Goal: Task Accomplishment & Management: Complete application form

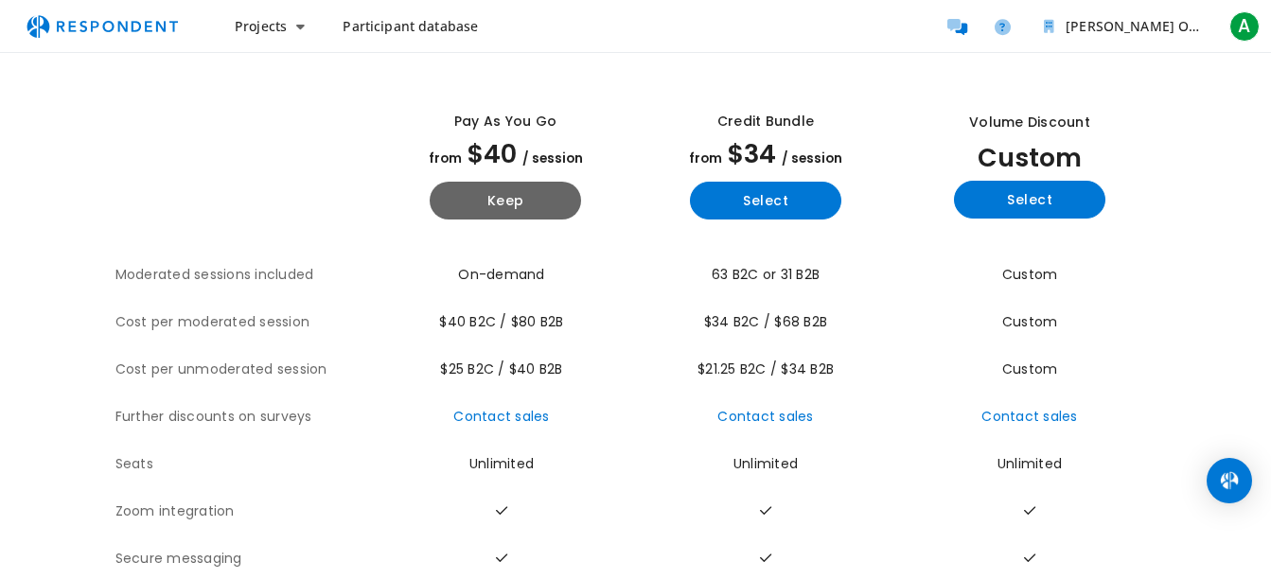
scroll to position [74, 0]
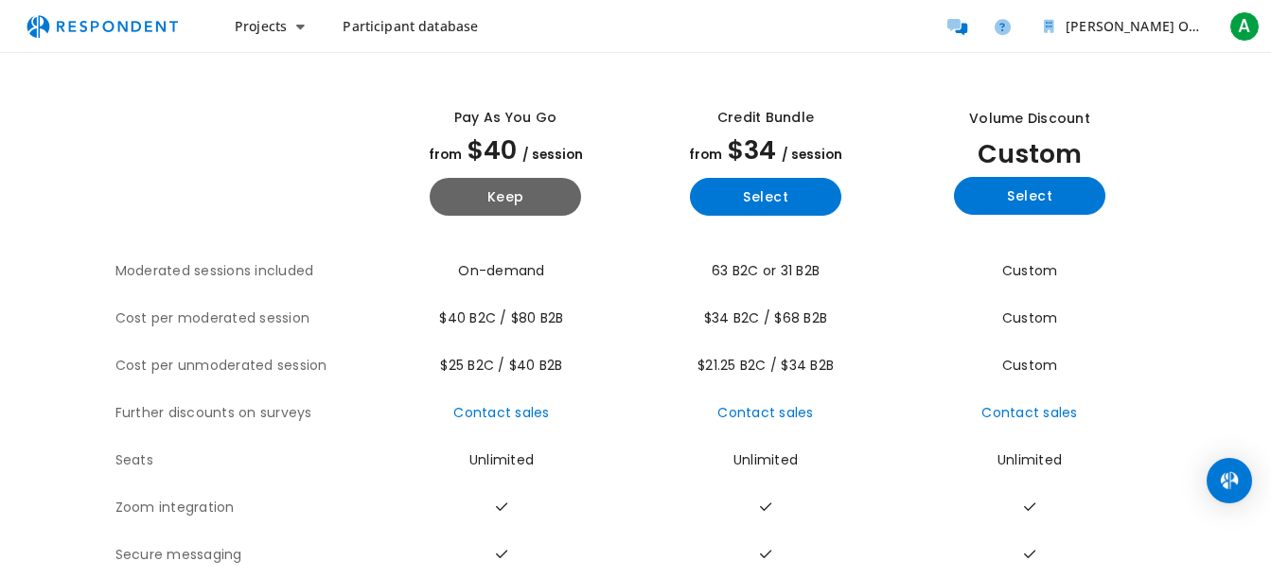
drag, startPoint x: 1270, startPoint y: 278, endPoint x: 1269, endPoint y: 312, distance: 34.1
click at [1269, 312] on div "Get Volume Discounts View all plan details Pay as you go from $40 / session Kee…" at bounding box center [635, 341] width 1271 height 725
click at [296, 27] on icon "Main navigation" at bounding box center [300, 26] width 9 height 13
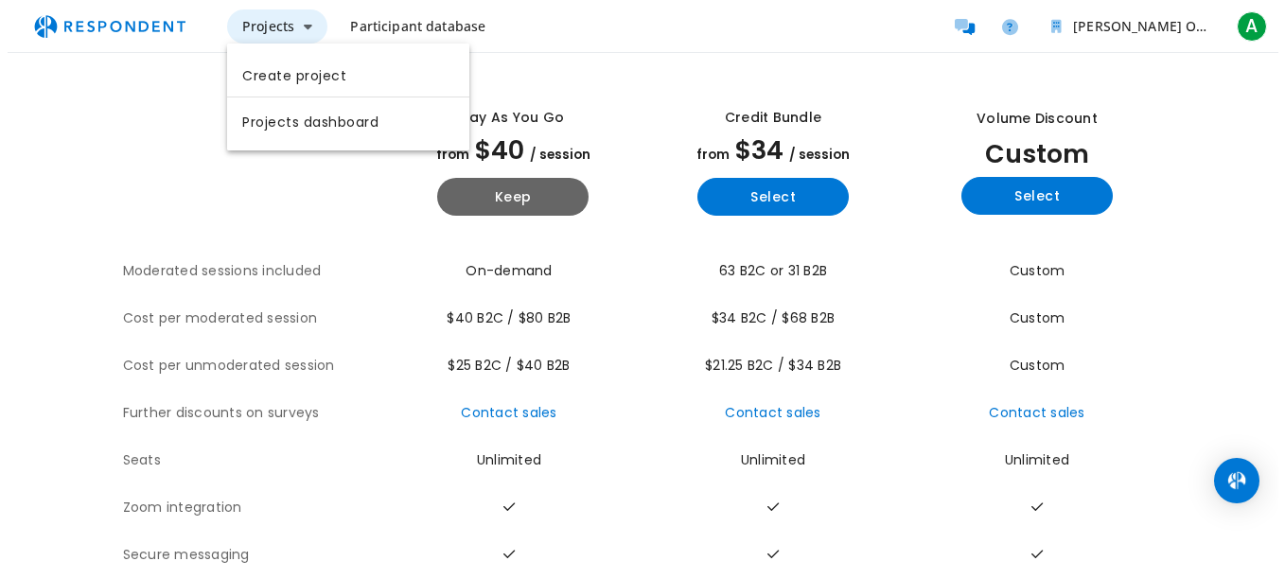
scroll to position [0, 0]
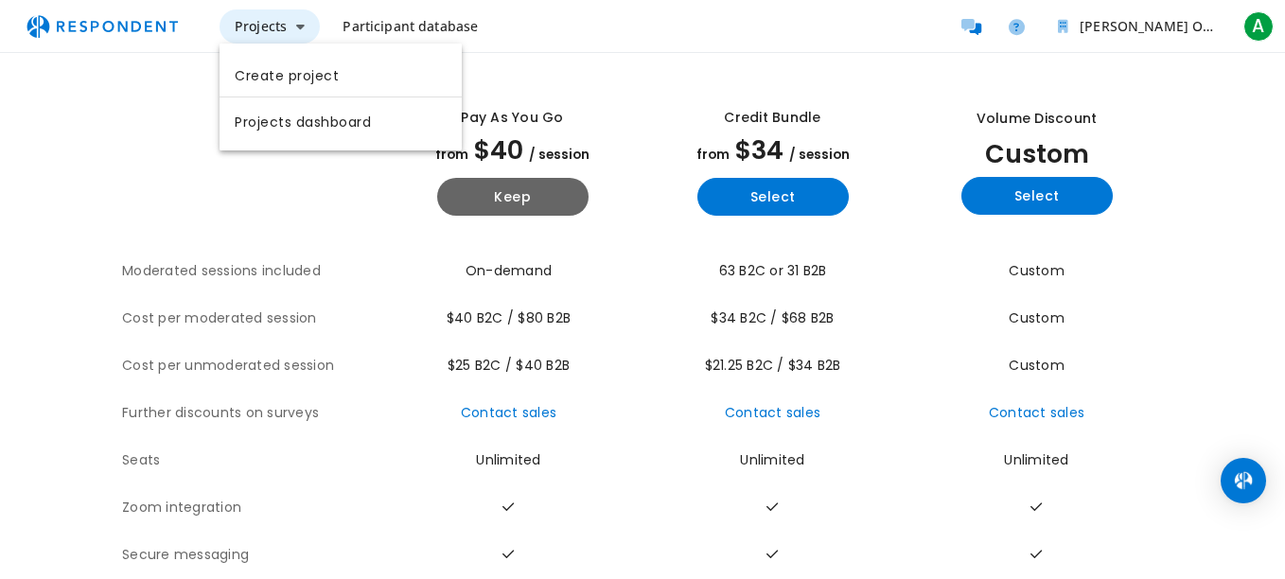
click at [296, 27] on md-backdrop at bounding box center [642, 326] width 1285 height 653
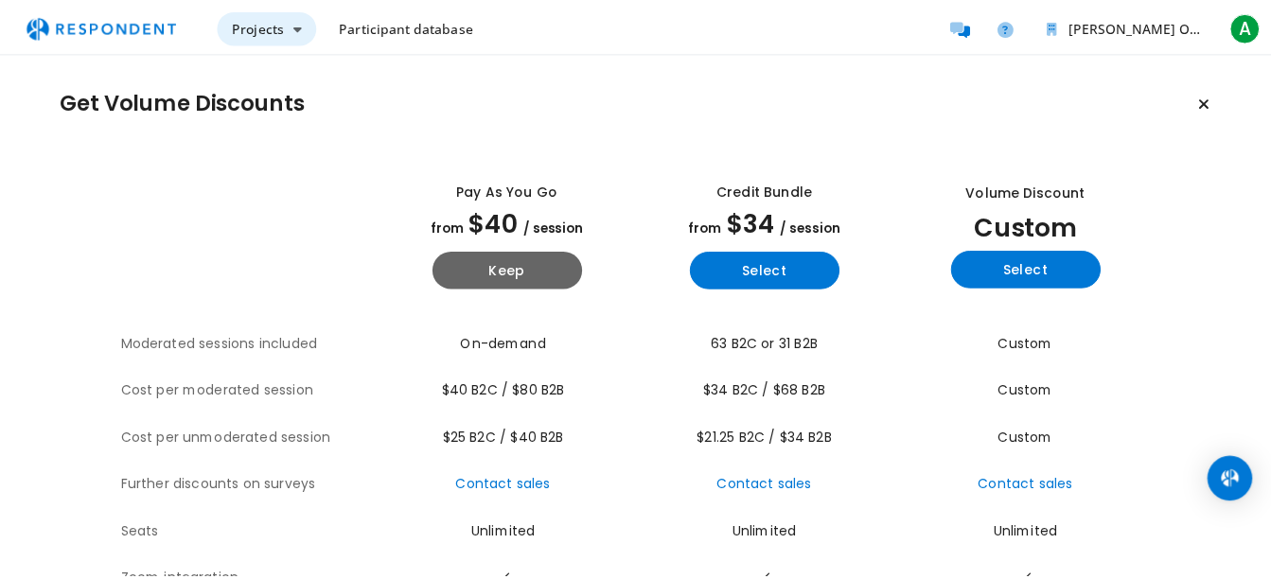
scroll to position [74, 0]
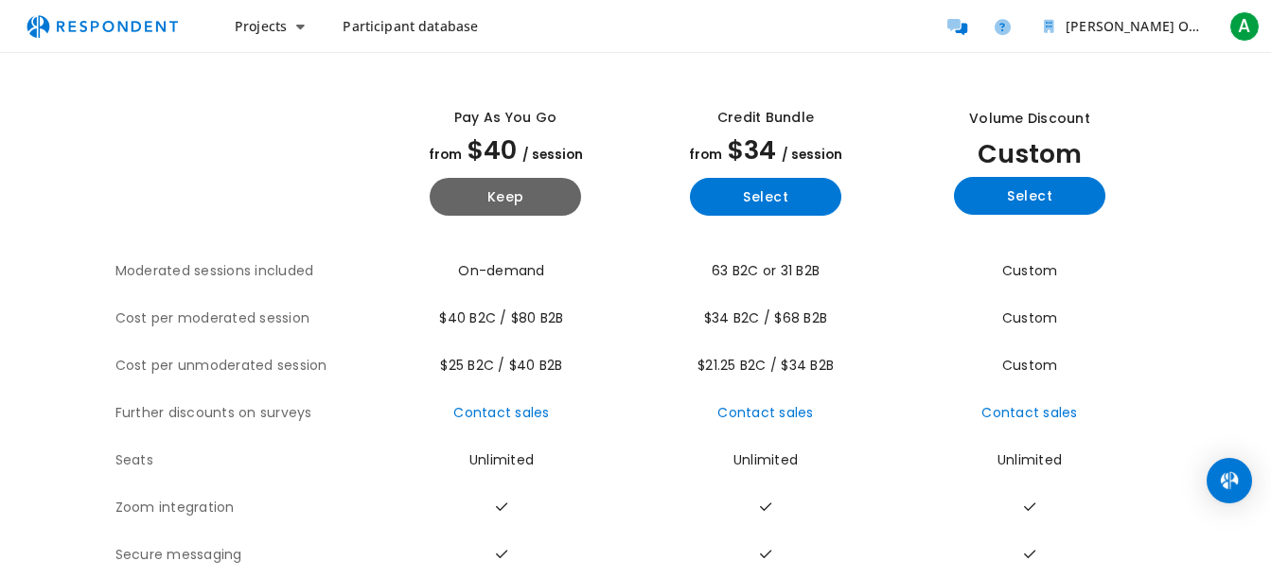
click at [62, 29] on img "Main navigation" at bounding box center [102, 27] width 174 height 36
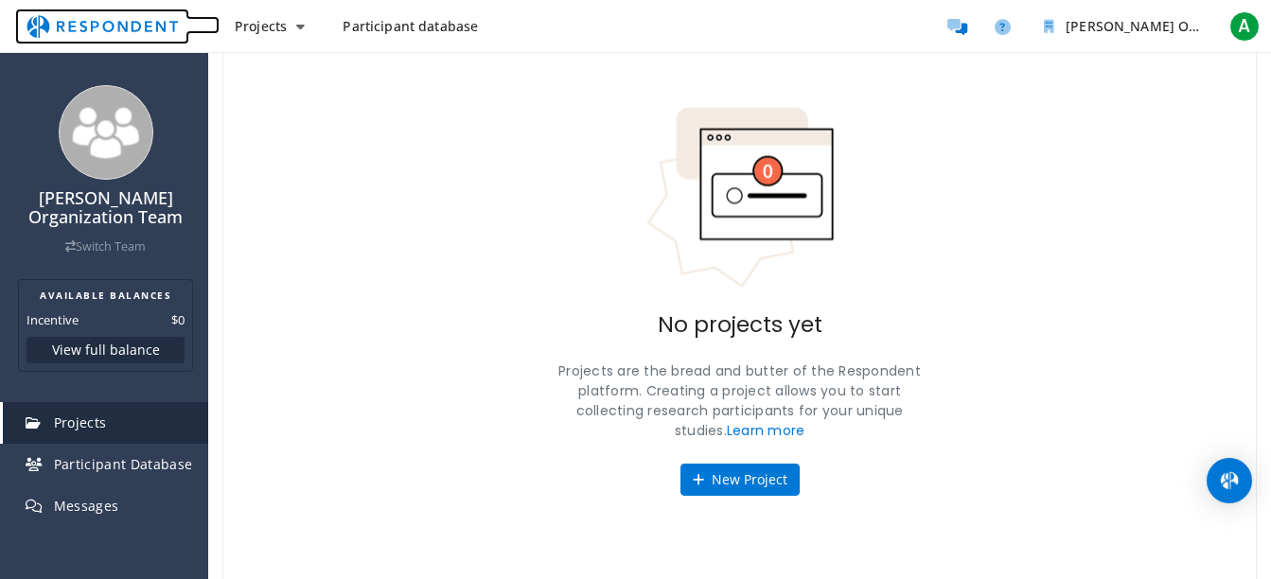
scroll to position [104, 0]
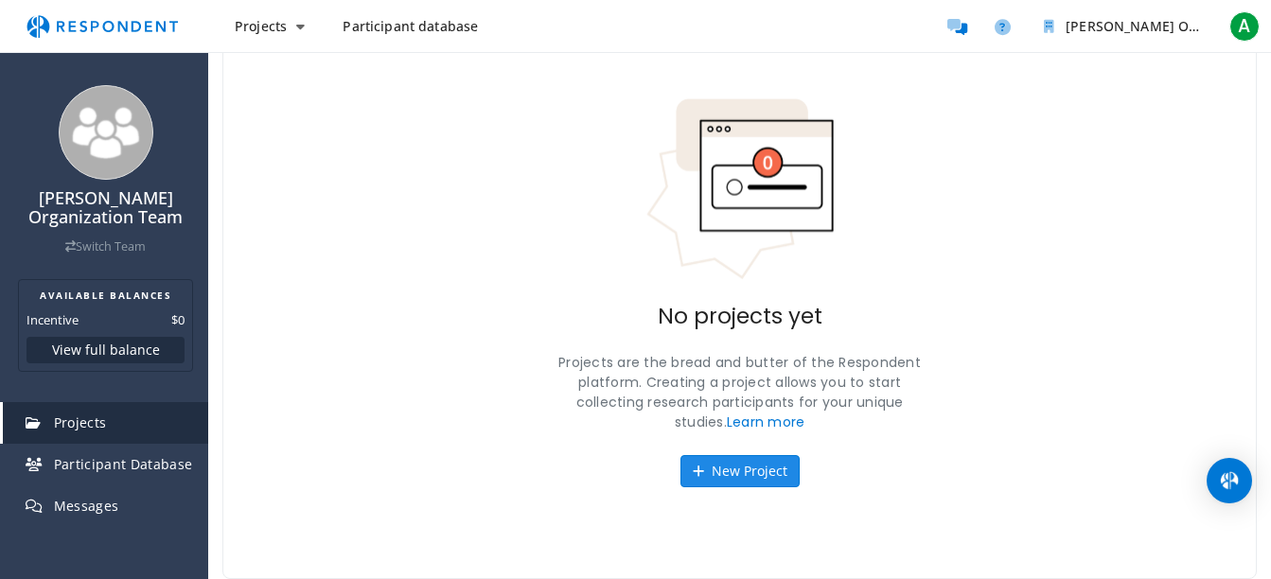
click at [728, 470] on button "New Project" at bounding box center [740, 471] width 119 height 32
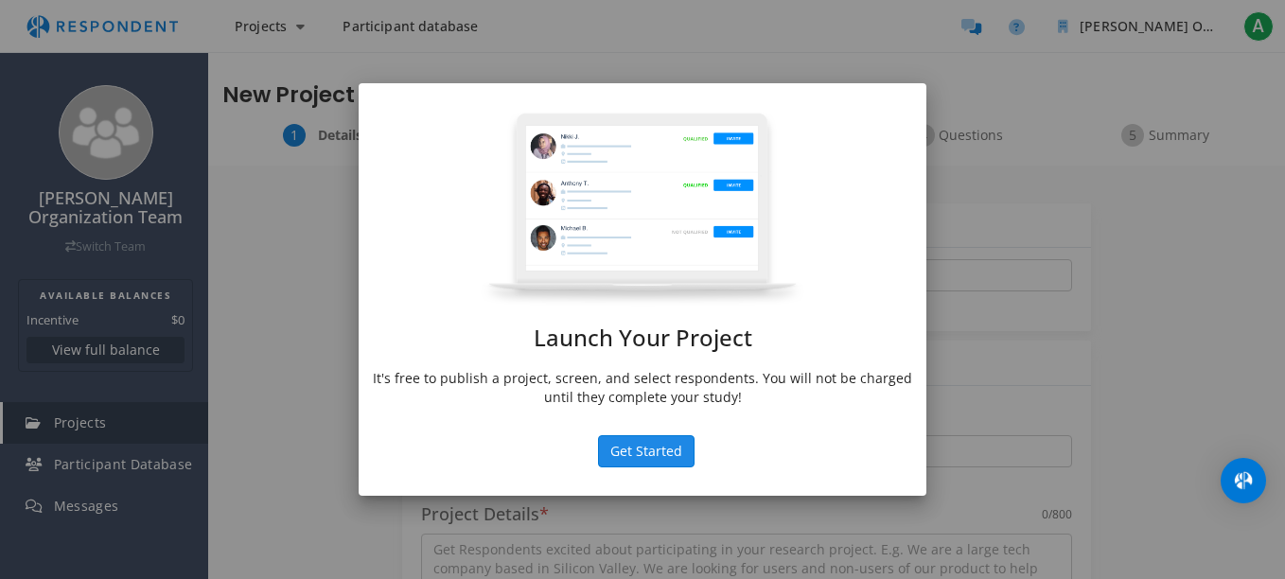
click at [636, 453] on button "Get Started" at bounding box center [646, 451] width 97 height 32
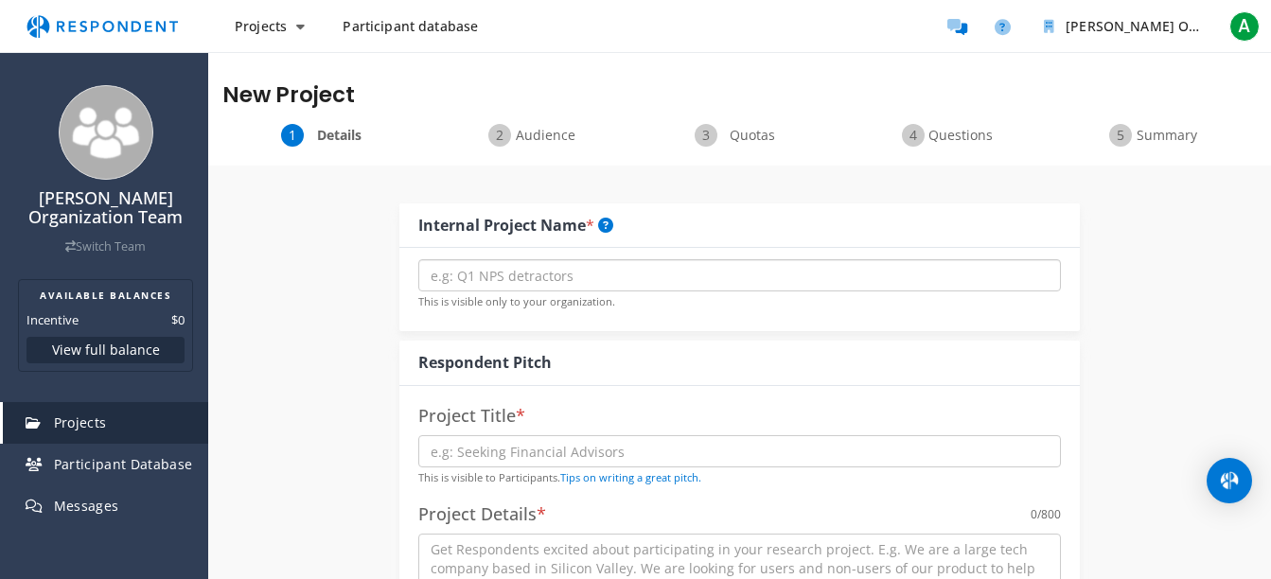
click at [558, 271] on input "text" at bounding box center [739, 275] width 643 height 32
type input "BrandLift"
click at [846, 455] on input "text" at bounding box center [739, 451] width 643 height 32
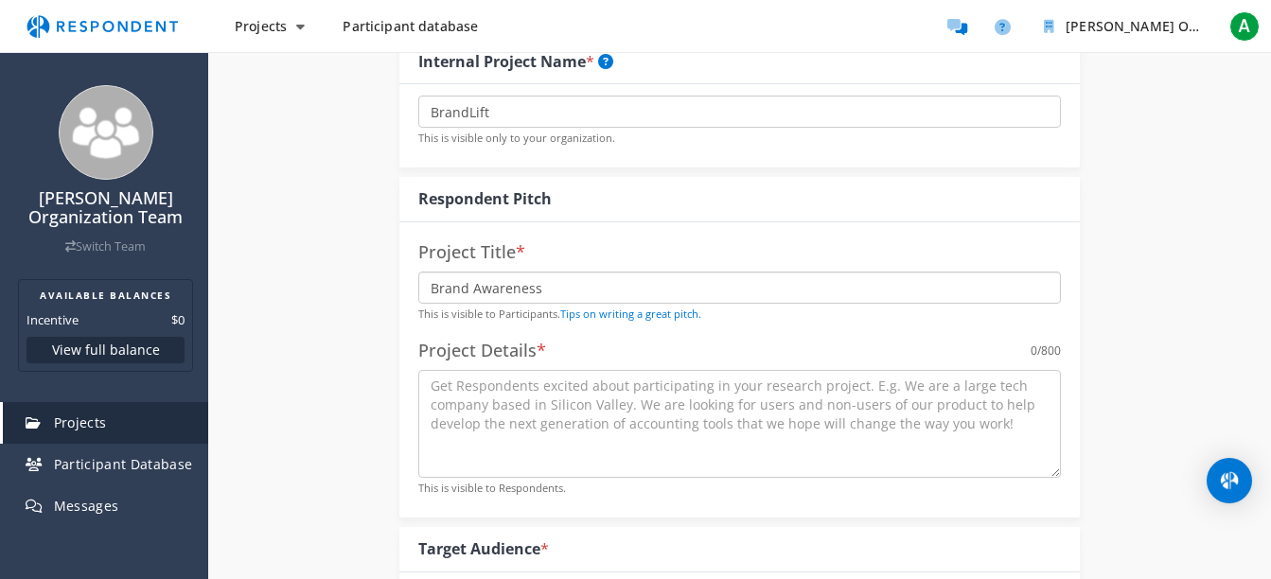
scroll to position [168, 0]
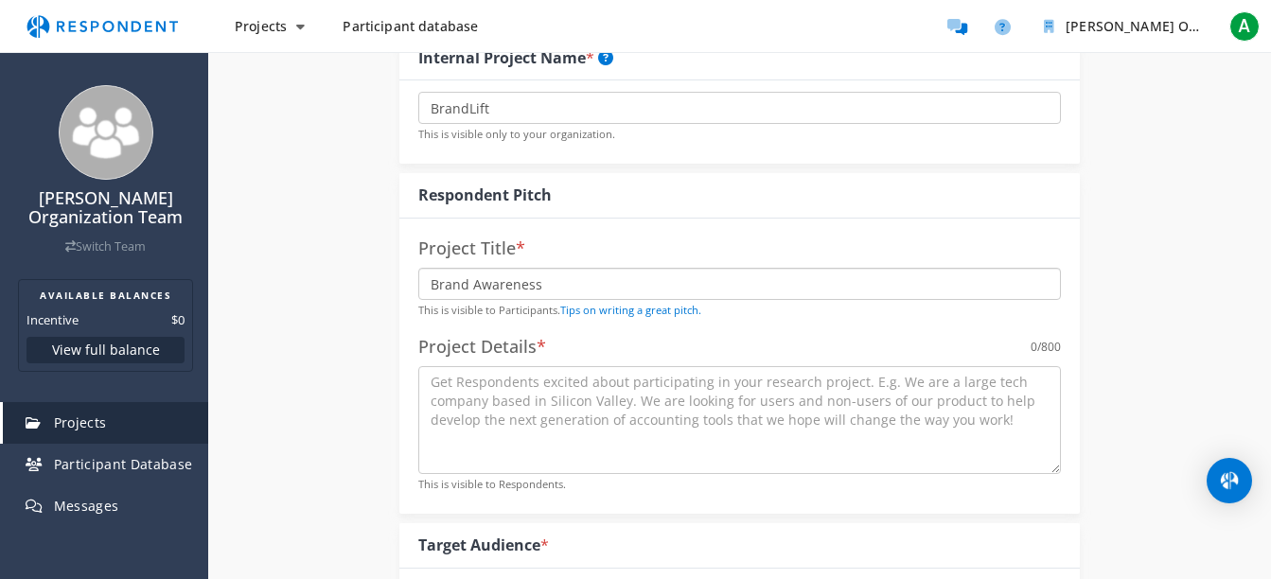
type input "Brand Awareness"
click at [977, 389] on textarea at bounding box center [739, 420] width 643 height 108
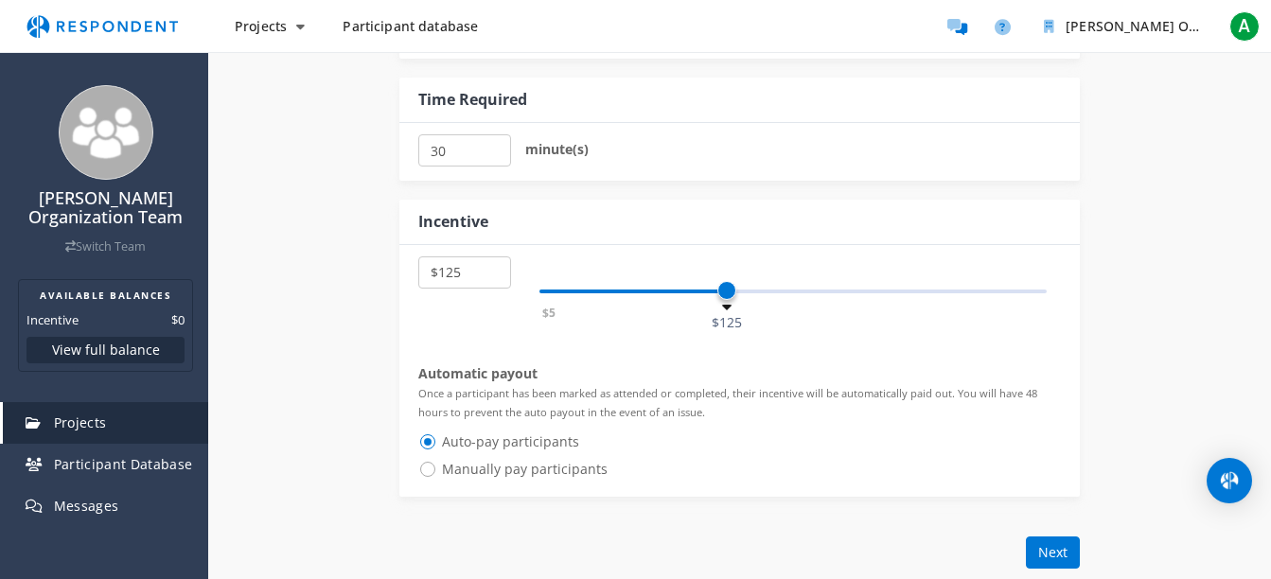
scroll to position [955, 0]
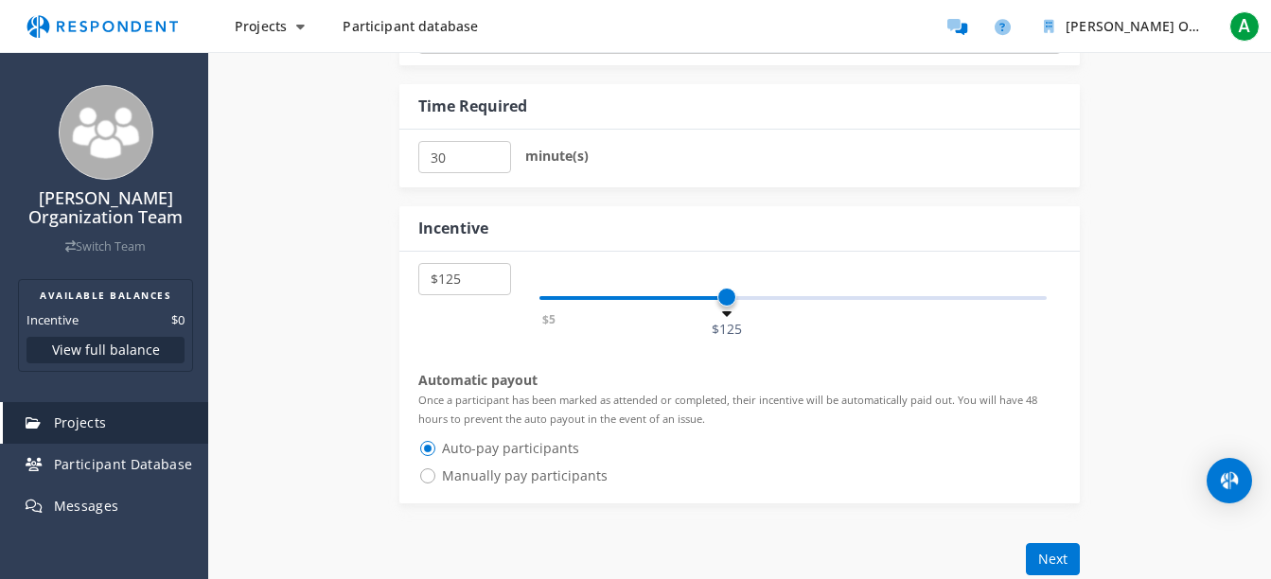
click at [83, 22] on img "Main navigation" at bounding box center [102, 27] width 174 height 36
